Goal: Task Accomplishment & Management: Manage account settings

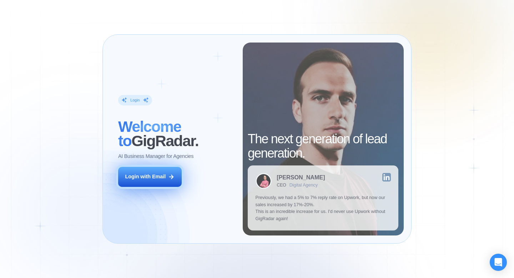
click at [149, 174] on div "Login with Email" at bounding box center [145, 176] width 41 height 7
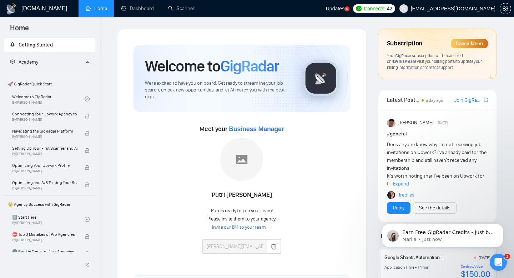
click at [470, 9] on span "ali.youssef@skillwork.co.uk" at bounding box center [453, 9] width 85 height 0
click at [505, 8] on icon "setting" at bounding box center [506, 9] width 6 height 6
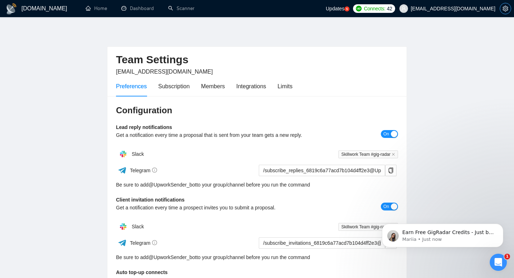
scroll to position [23, 0]
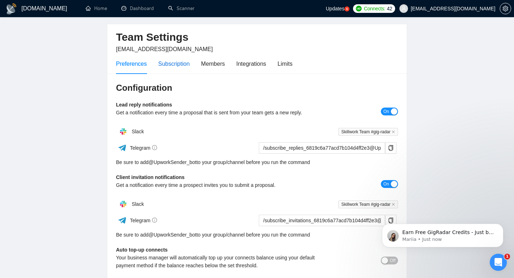
click at [188, 63] on div "Subscription" at bounding box center [173, 63] width 31 height 9
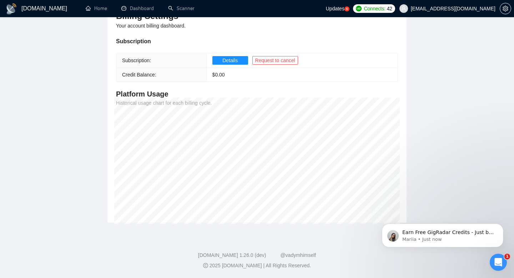
scroll to position [24, 0]
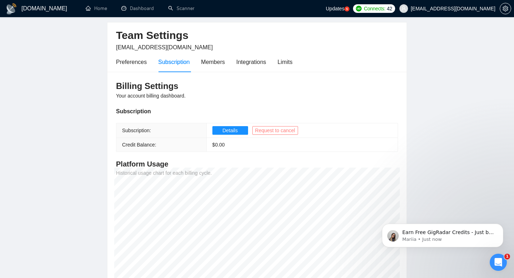
click at [275, 129] on span "Request to cancel" at bounding box center [275, 130] width 40 height 8
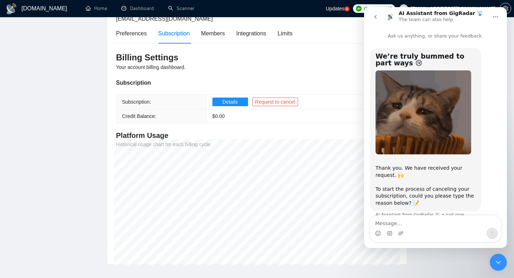
scroll to position [10, 0]
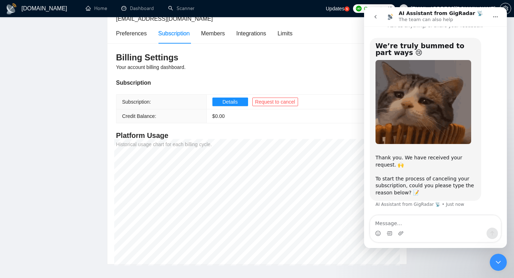
type textarea "N"
type textarea "I have spoken to your customer support tema before"
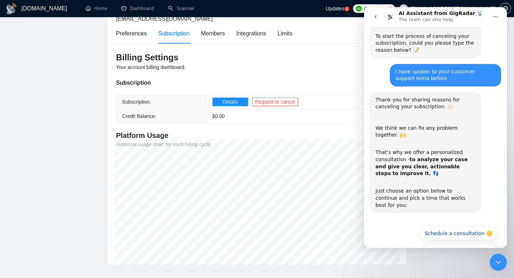
scroll to position [168, 0]
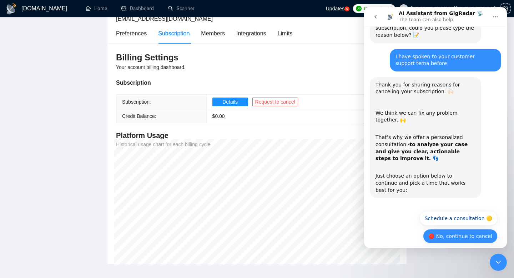
click at [448, 229] on button "🔴 No, continue to cancel" at bounding box center [460, 236] width 75 height 14
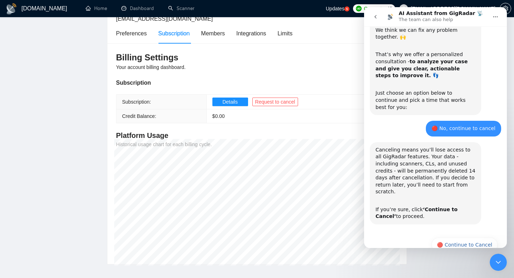
scroll to position [253, 0]
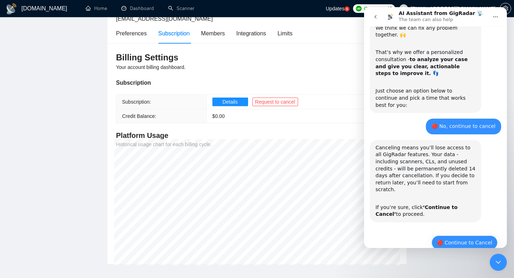
click at [462, 235] on button "🔴 Continue to Cancel" at bounding box center [465, 242] width 66 height 14
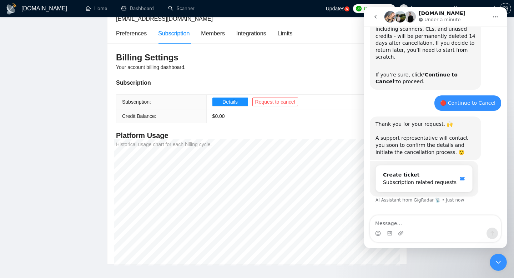
scroll to position [388, 0]
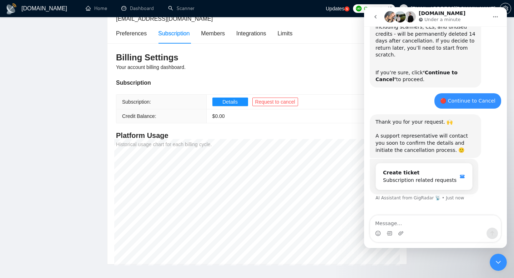
click at [329, 87] on div "Subscription" at bounding box center [257, 82] width 282 height 9
